Goal: Navigation & Orientation: Go to known website

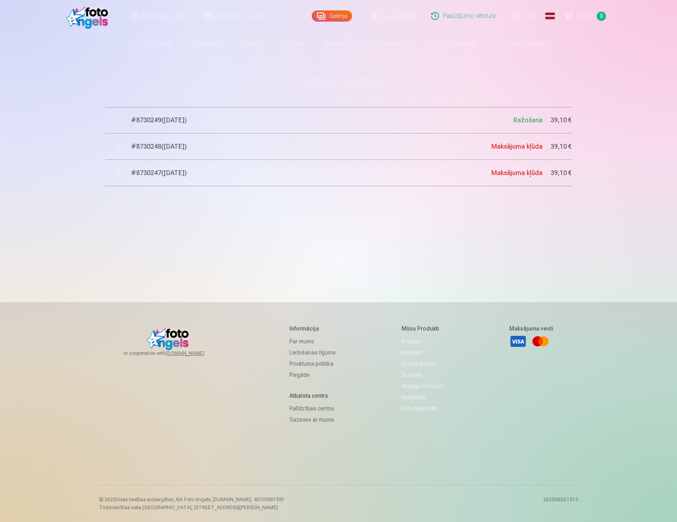
click at [109, 24] on img at bounding box center [89, 16] width 46 height 26
